Goal: Information Seeking & Learning: Check status

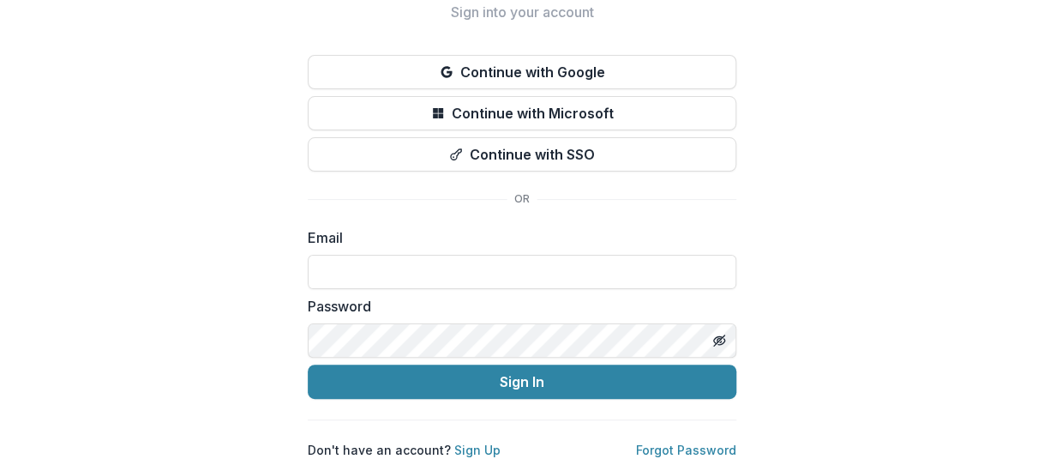
scroll to position [101, 0]
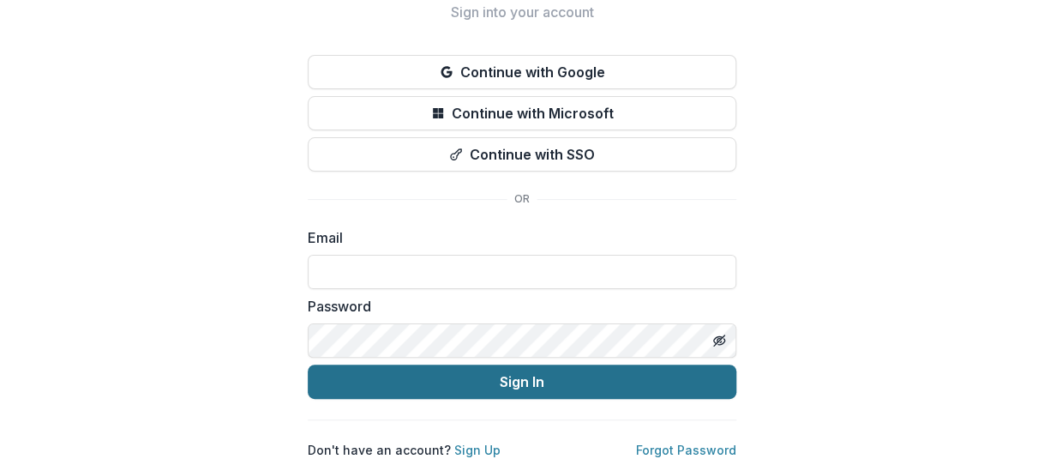
type input "**********"
click at [394, 365] on button "Sign In" at bounding box center [522, 381] width 429 height 34
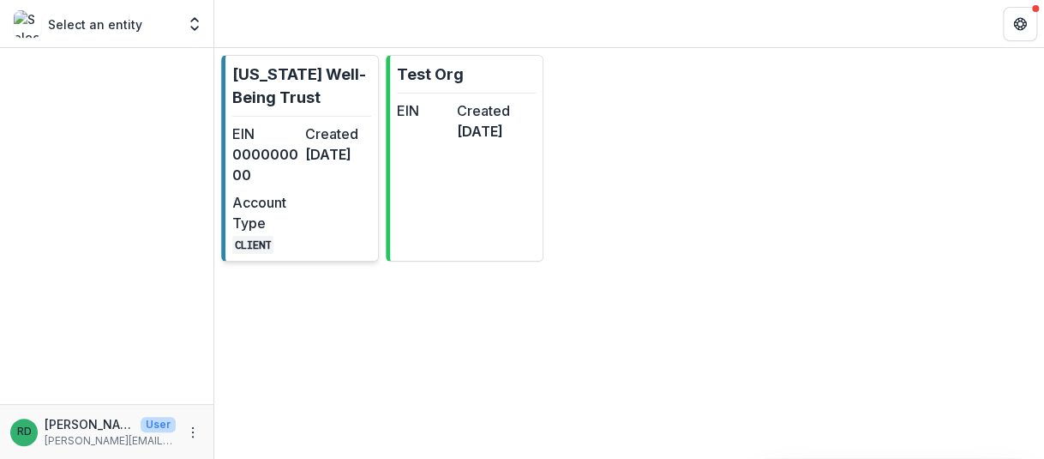
click at [317, 153] on dd "[DATE]" at bounding box center [338, 154] width 66 height 21
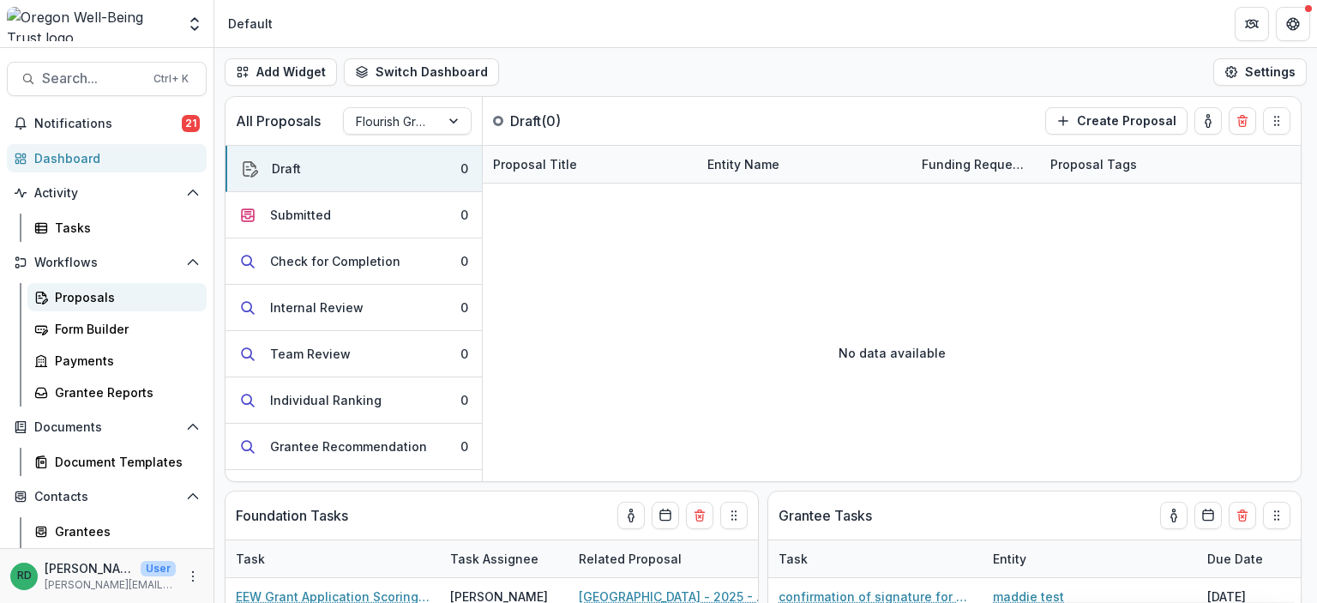
click at [98, 300] on div "Proposals" at bounding box center [124, 297] width 138 height 18
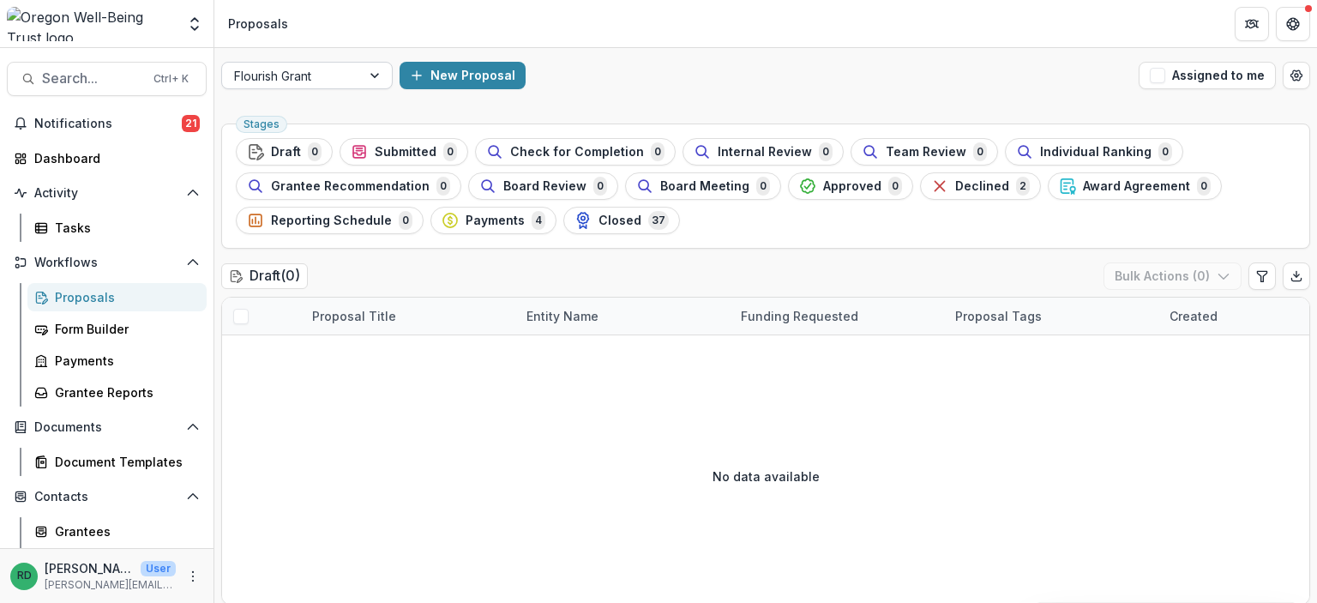
click at [382, 83] on div at bounding box center [376, 76] width 31 height 26
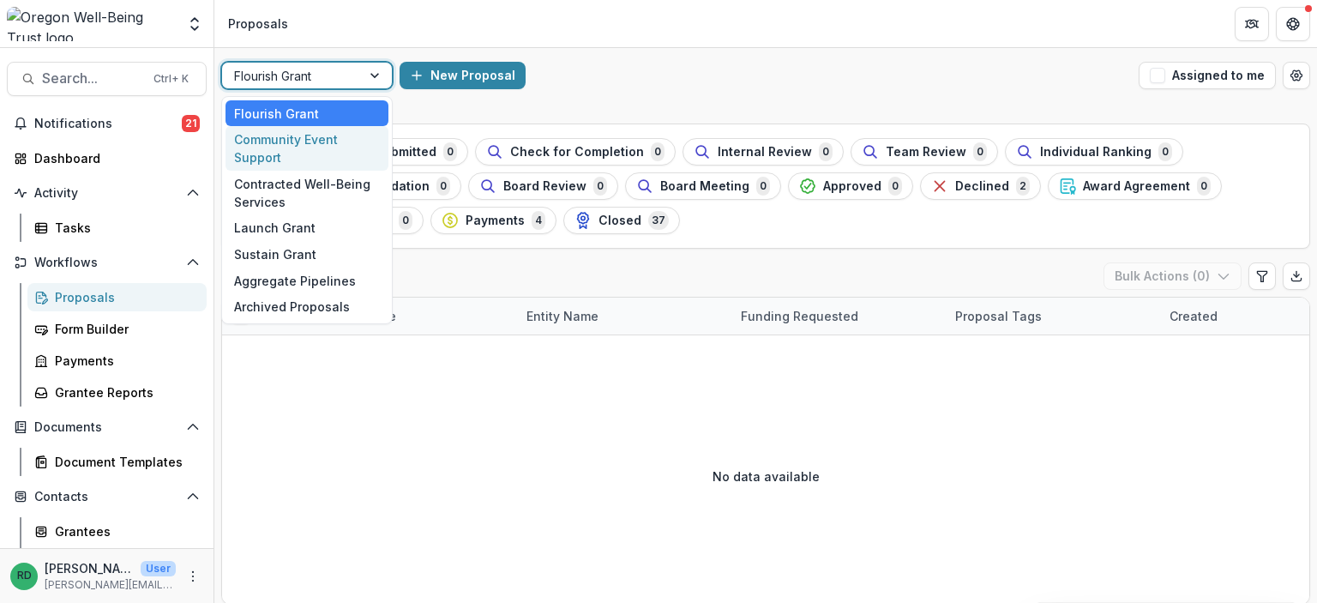
click at [318, 143] on div "Community Event Support" at bounding box center [307, 148] width 163 height 45
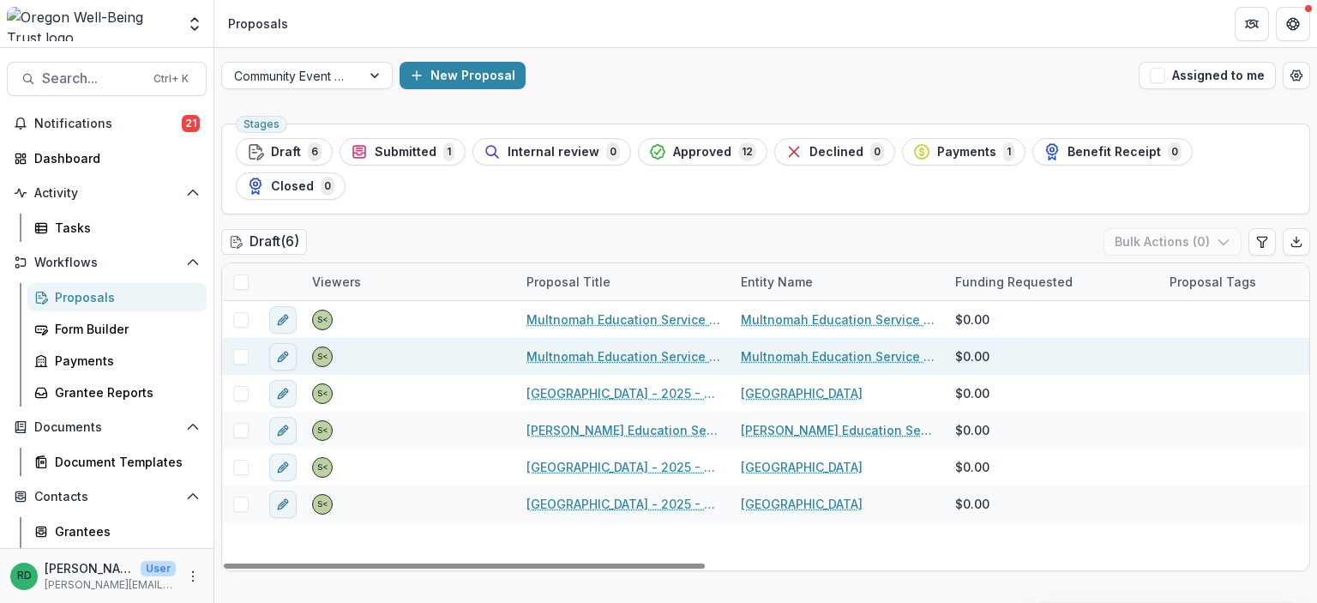
click at [569, 347] on link "Multnomah Education Service District - 2025 - Community Event Support Request F…" at bounding box center [624, 356] width 194 height 18
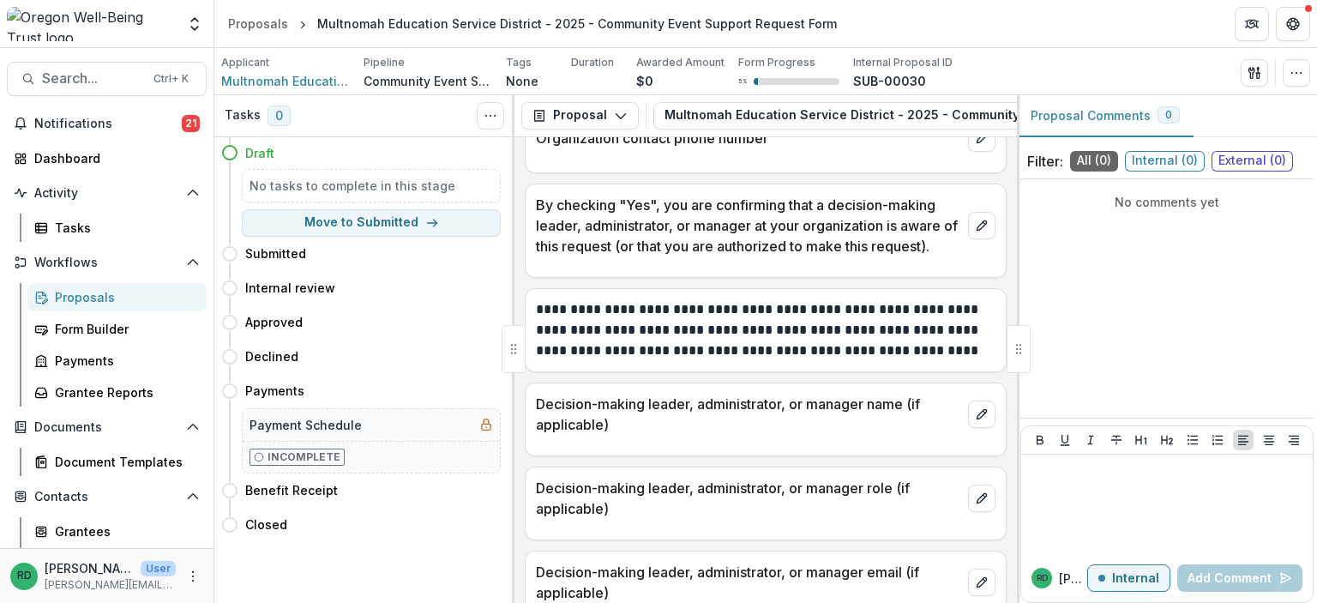
scroll to position [600, 0]
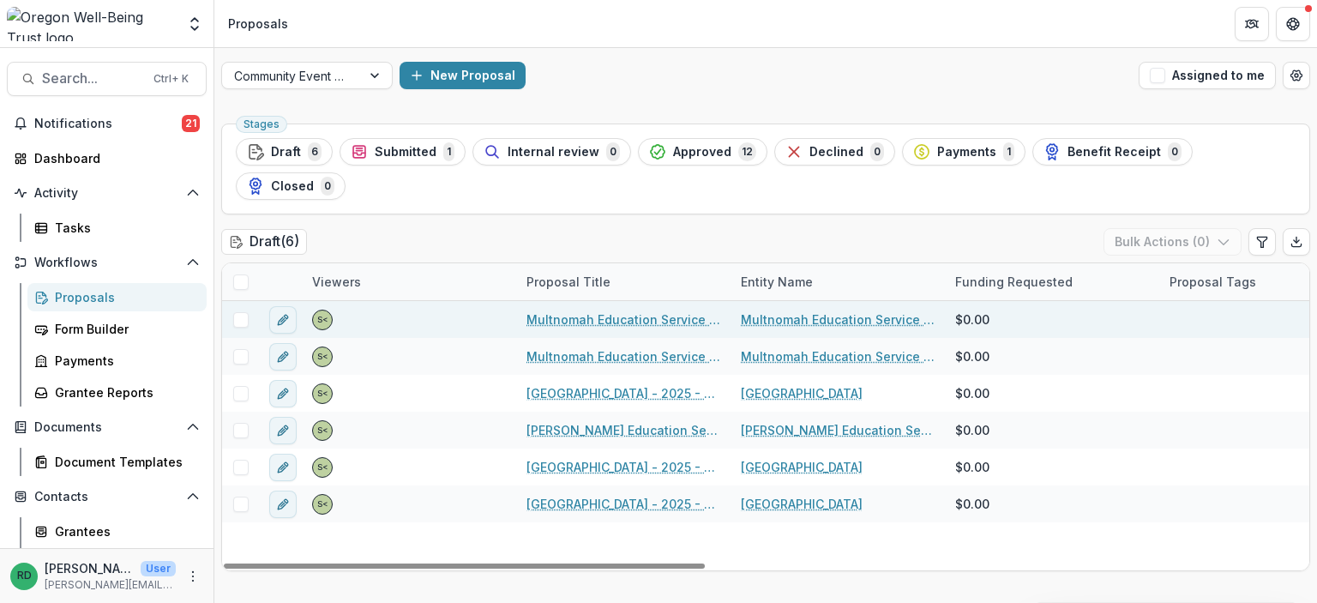
click at [646, 310] on link "Multnomah Education Service District - 2025 - Community Event Support Request F…" at bounding box center [624, 319] width 194 height 18
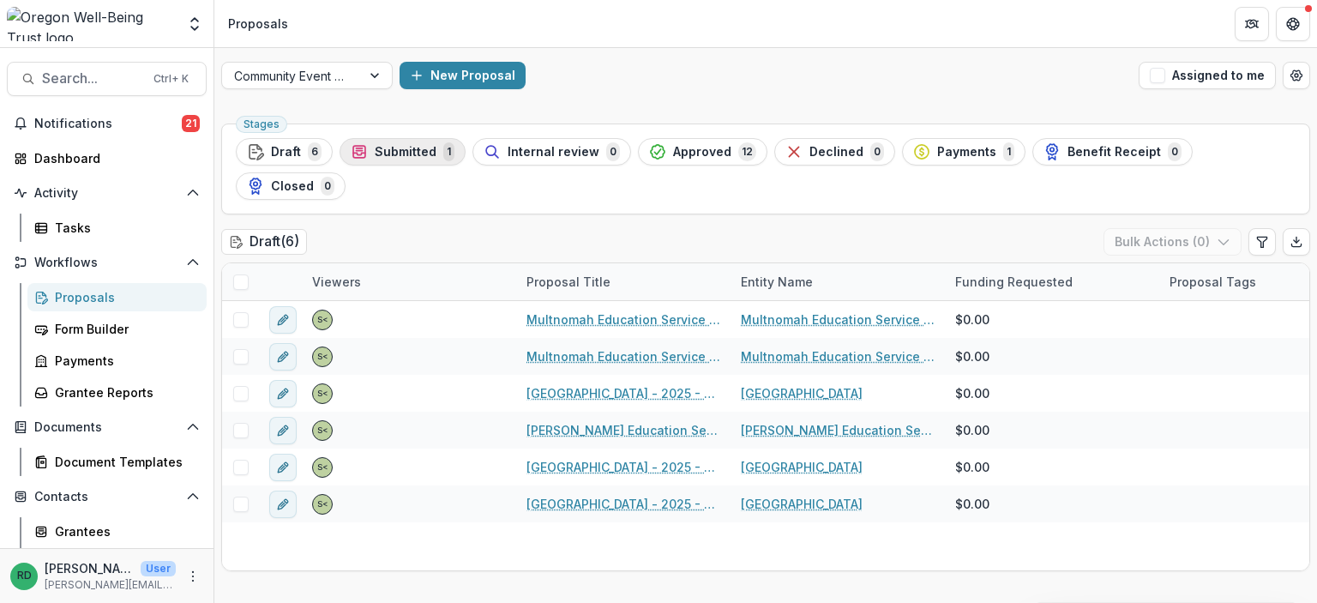
click at [397, 154] on span "Submitted" at bounding box center [406, 152] width 62 height 15
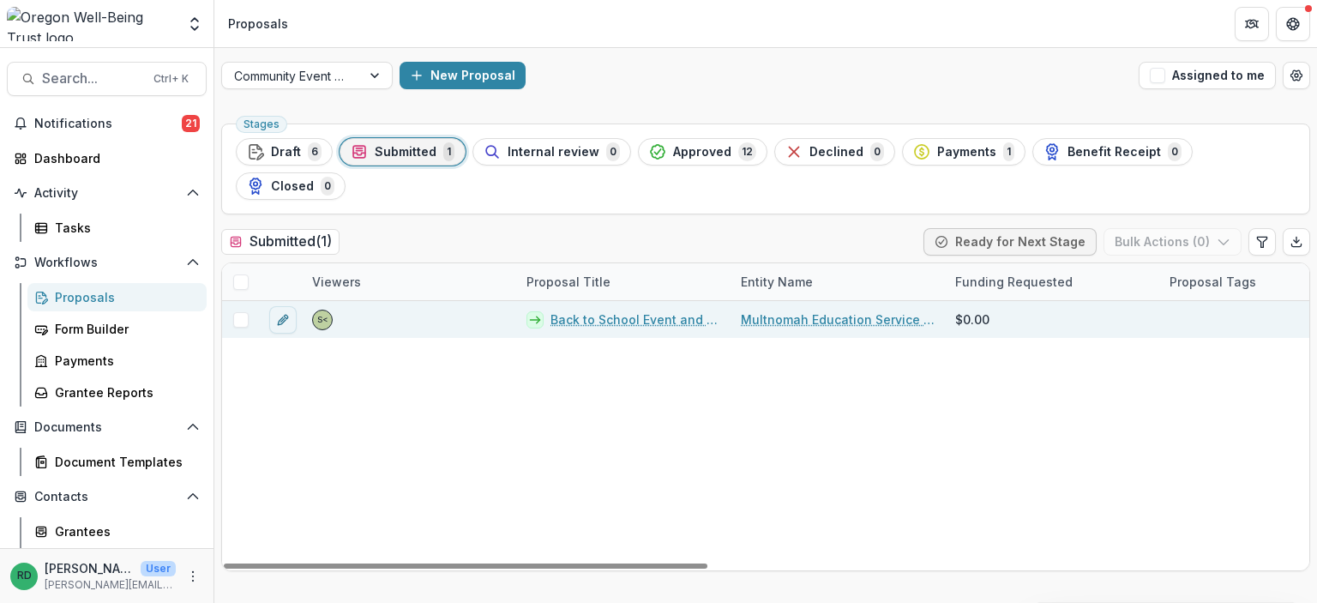
click at [640, 310] on link "Back to School Event and Benefit/Wellness Fair" at bounding box center [636, 319] width 170 height 18
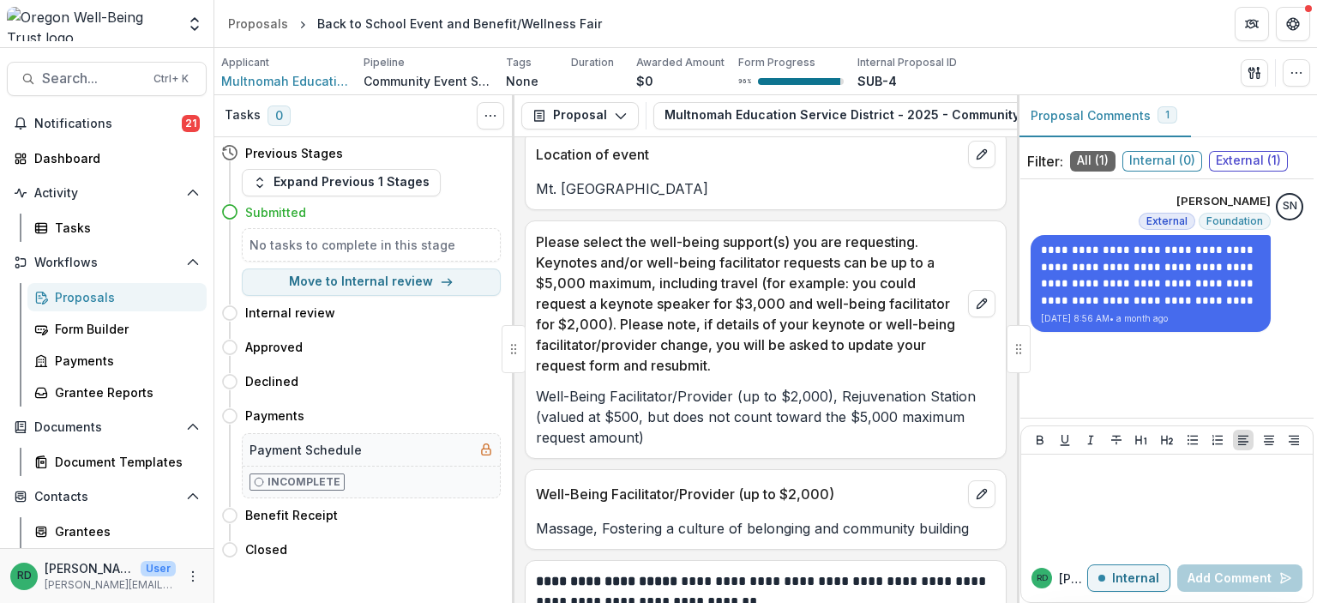
scroll to position [1972, 0]
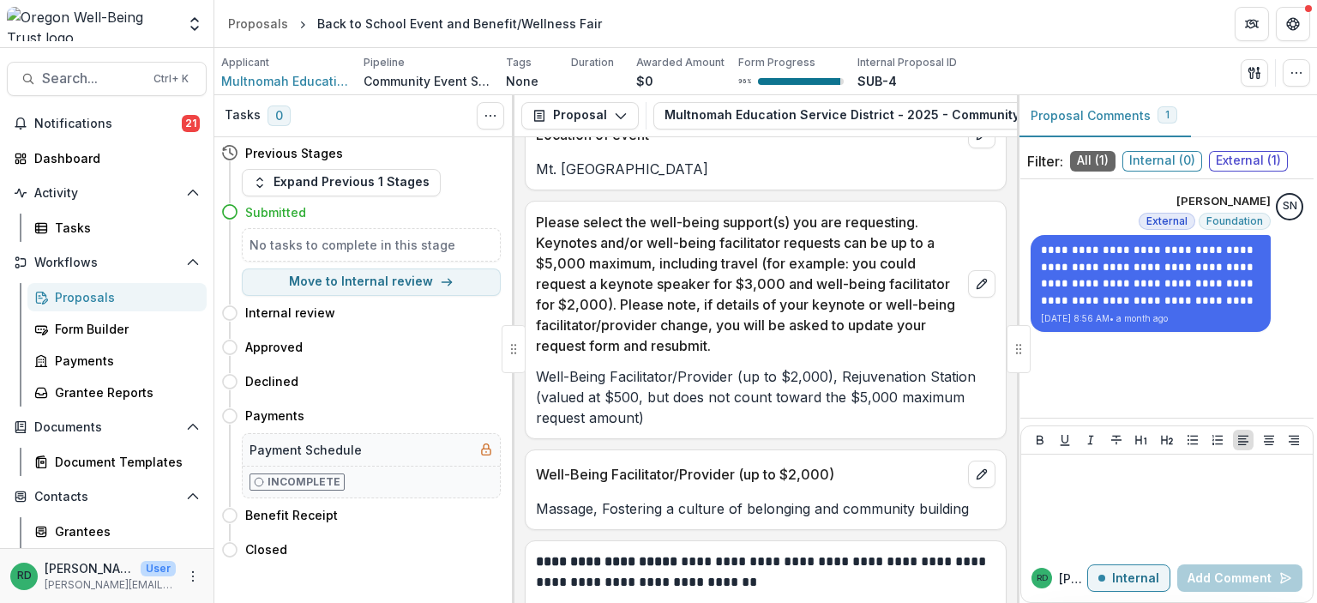
click at [1044, 157] on span "External ( 1 )" at bounding box center [1248, 161] width 79 height 21
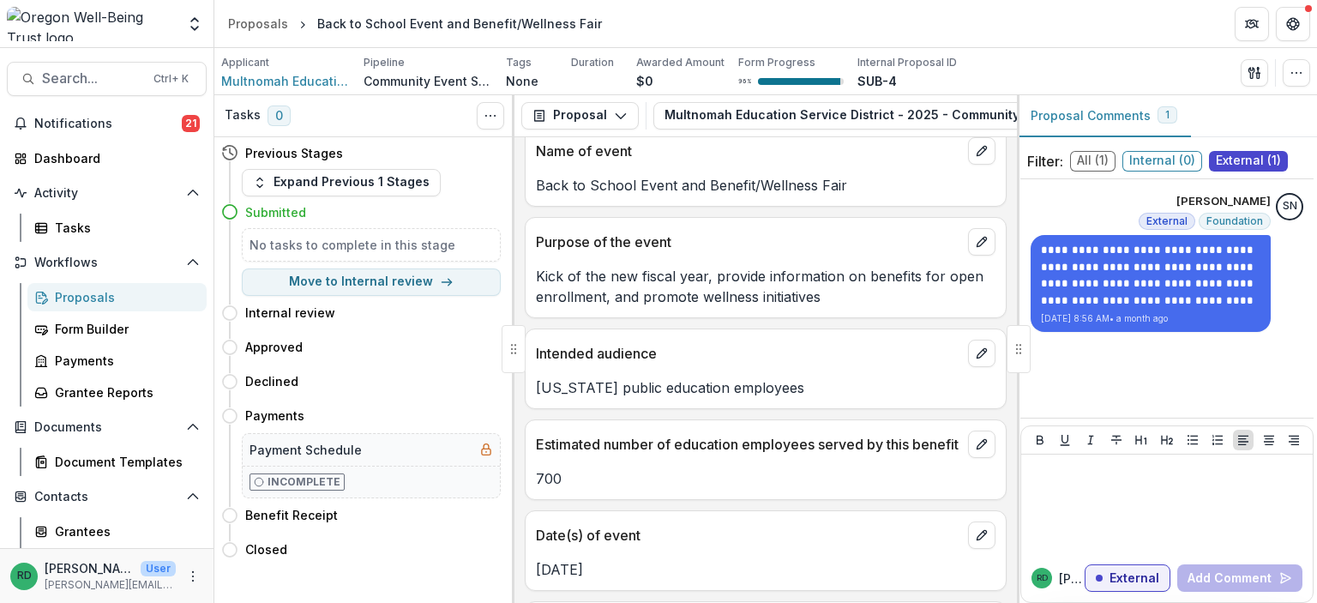
scroll to position [1508, 0]
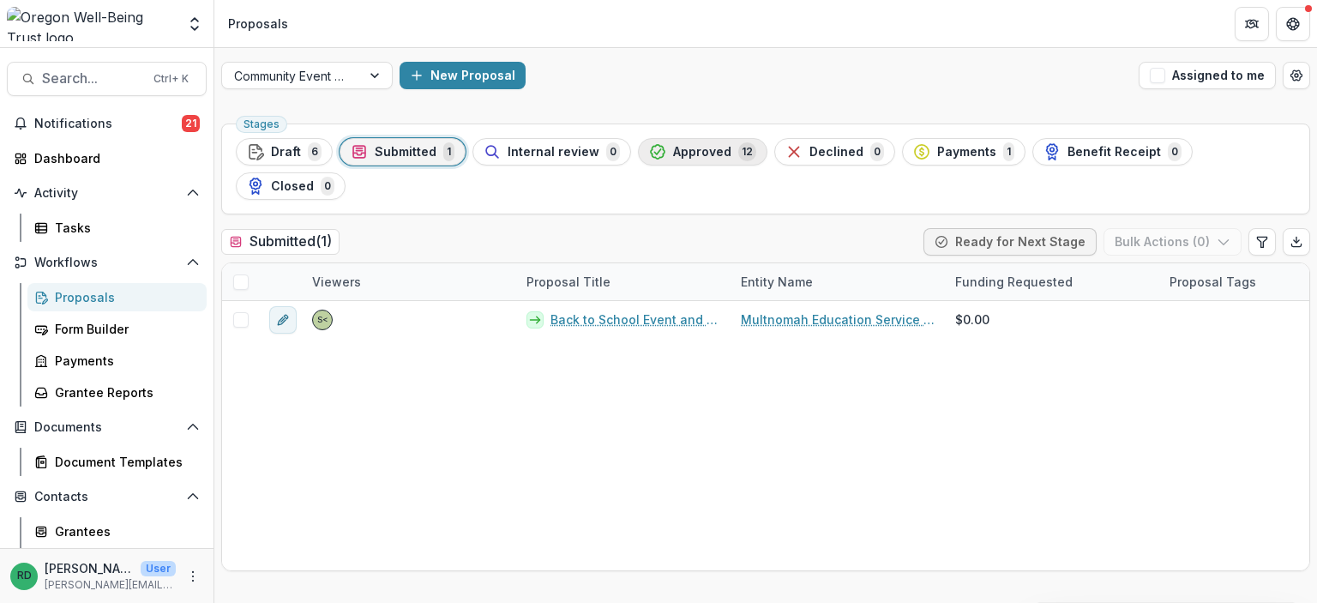
click at [655, 157] on div "Approved 12" at bounding box center [702, 151] width 107 height 19
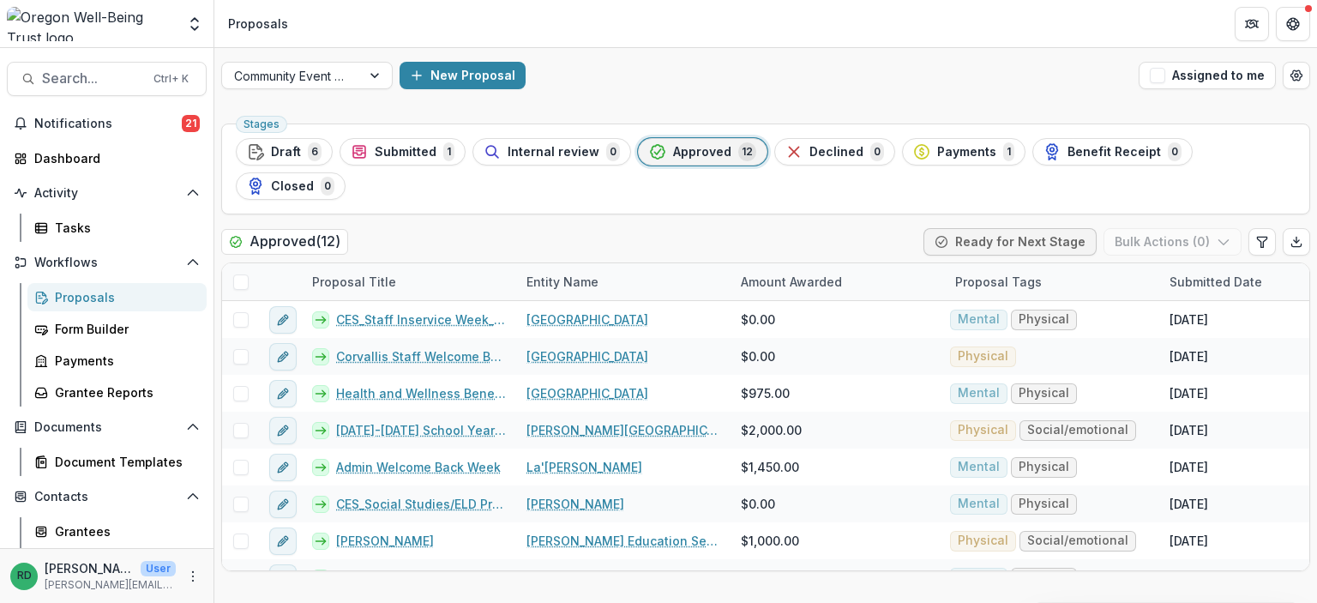
click at [1044, 15] on header "Proposals" at bounding box center [765, 23] width 1103 height 47
click at [689, 151] on span "Approved" at bounding box center [702, 152] width 58 height 15
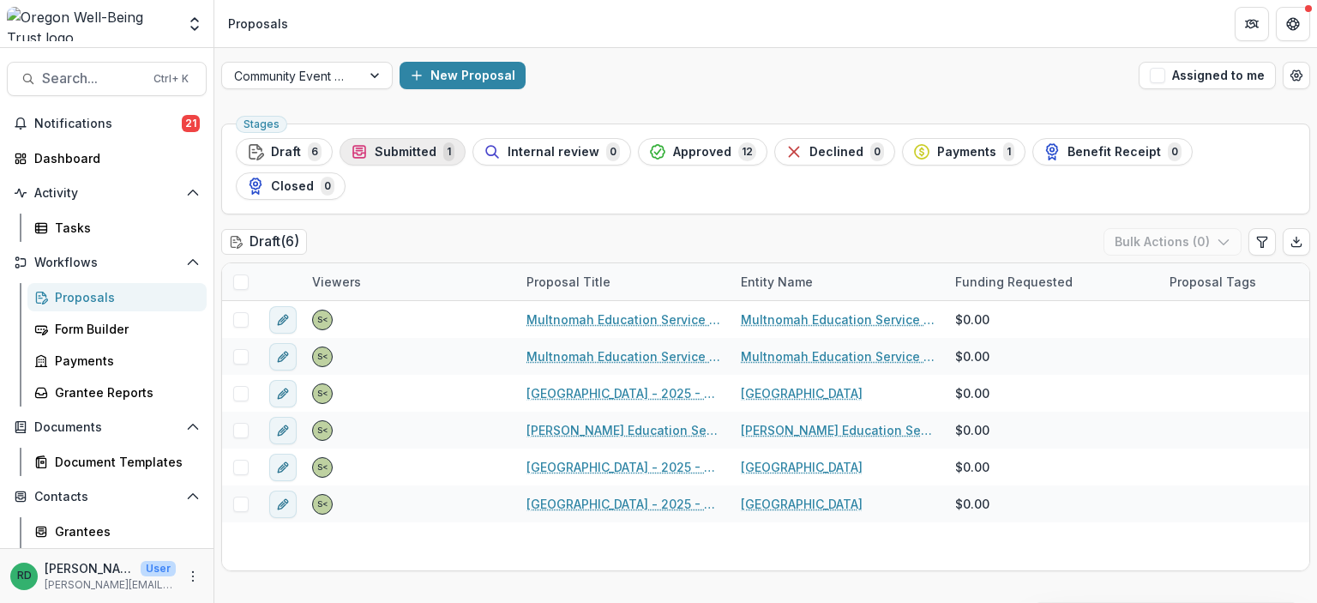
click at [426, 147] on span "Submitted" at bounding box center [406, 152] width 62 height 15
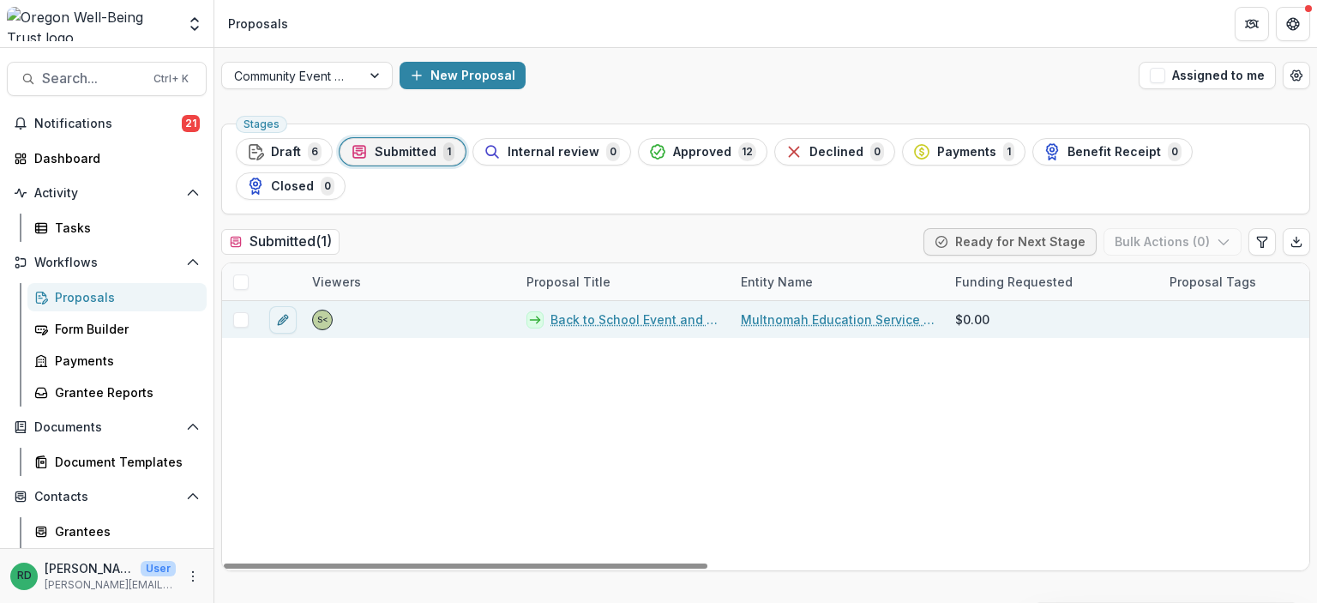
click at [624, 310] on link "Back to School Event and Benefit/Wellness Fair" at bounding box center [636, 319] width 170 height 18
